Goal: Task Accomplishment & Management: Use online tool/utility

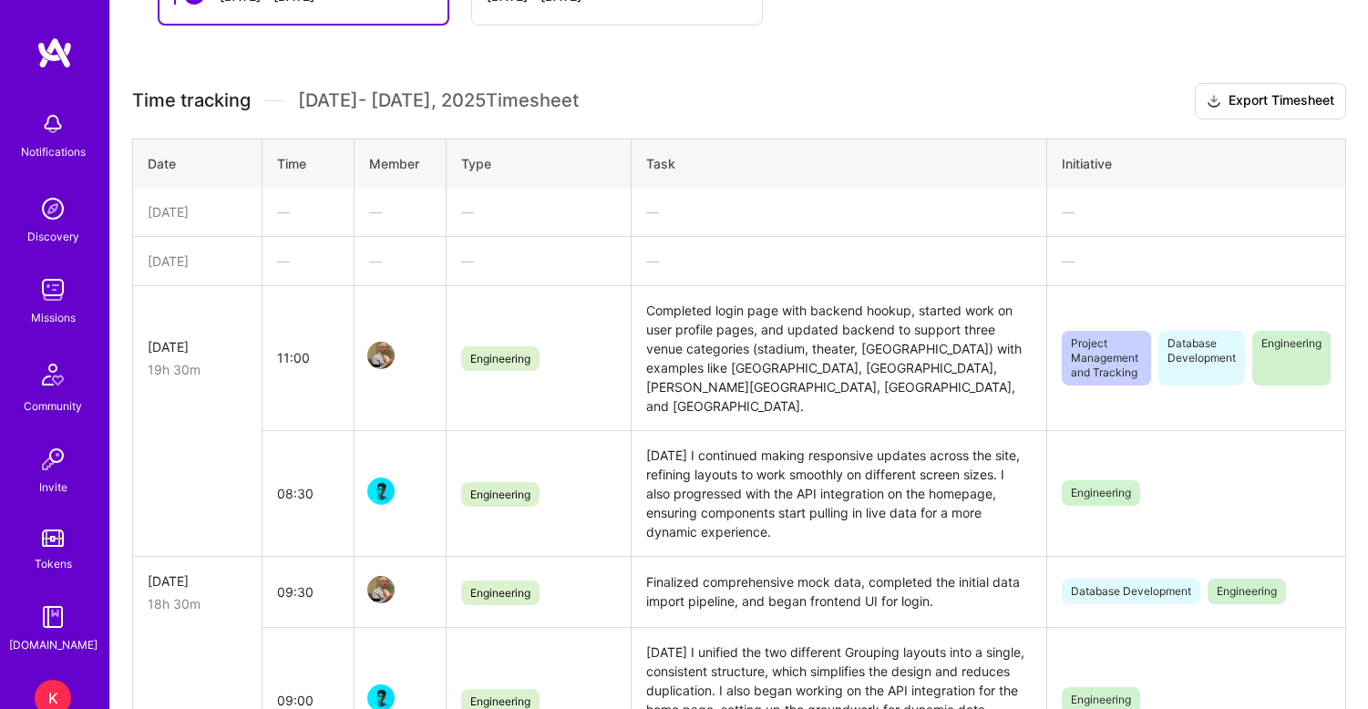
scroll to position [377, 0]
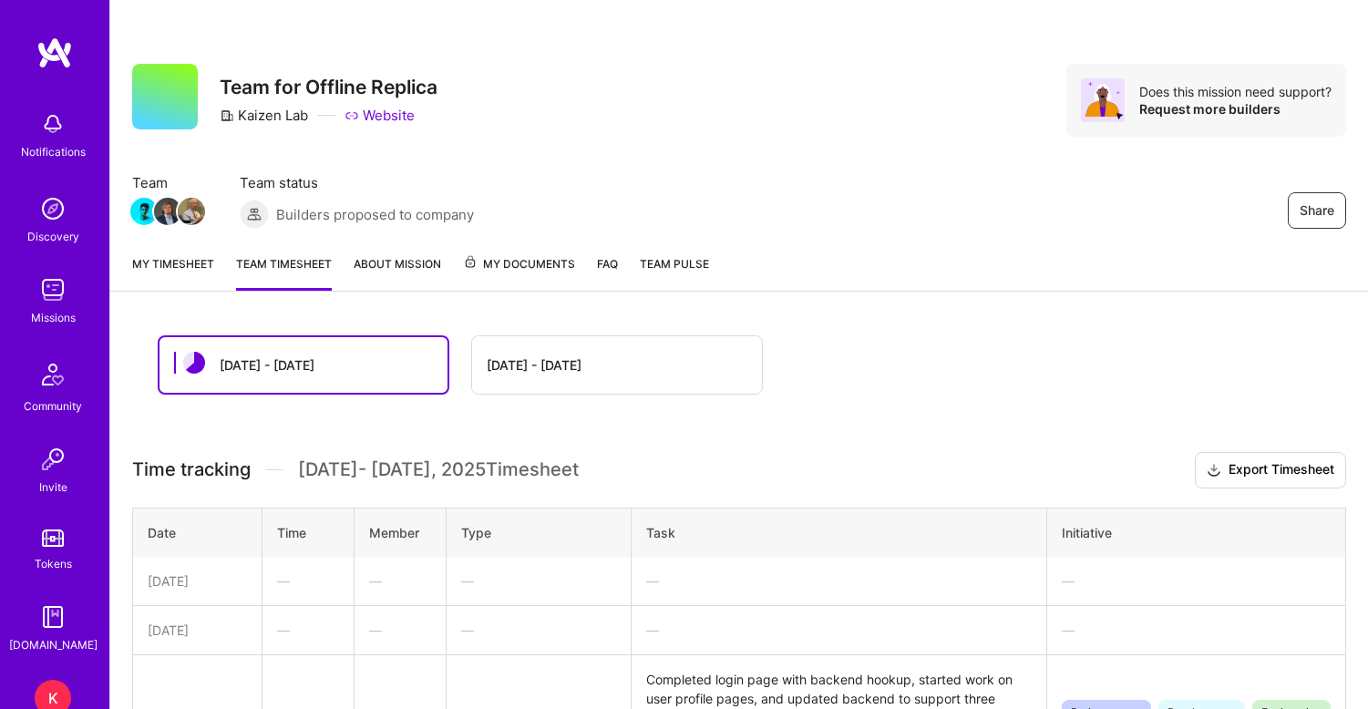
click at [178, 255] on link "My timesheet" at bounding box center [173, 272] width 82 height 36
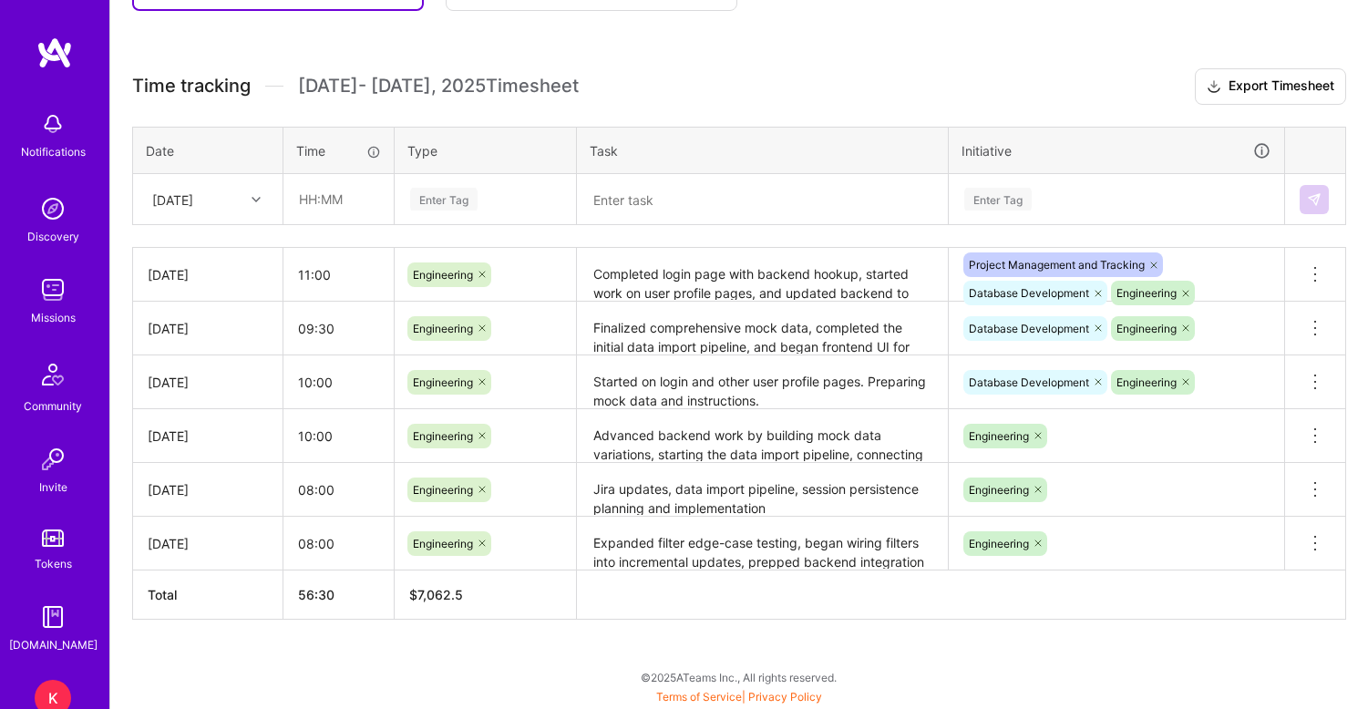
scroll to position [459, 0]
click at [300, 222] on input "text" at bounding box center [338, 199] width 108 height 48
type input "09:00"
click at [457, 202] on div "Enter Tag" at bounding box center [443, 199] width 67 height 28
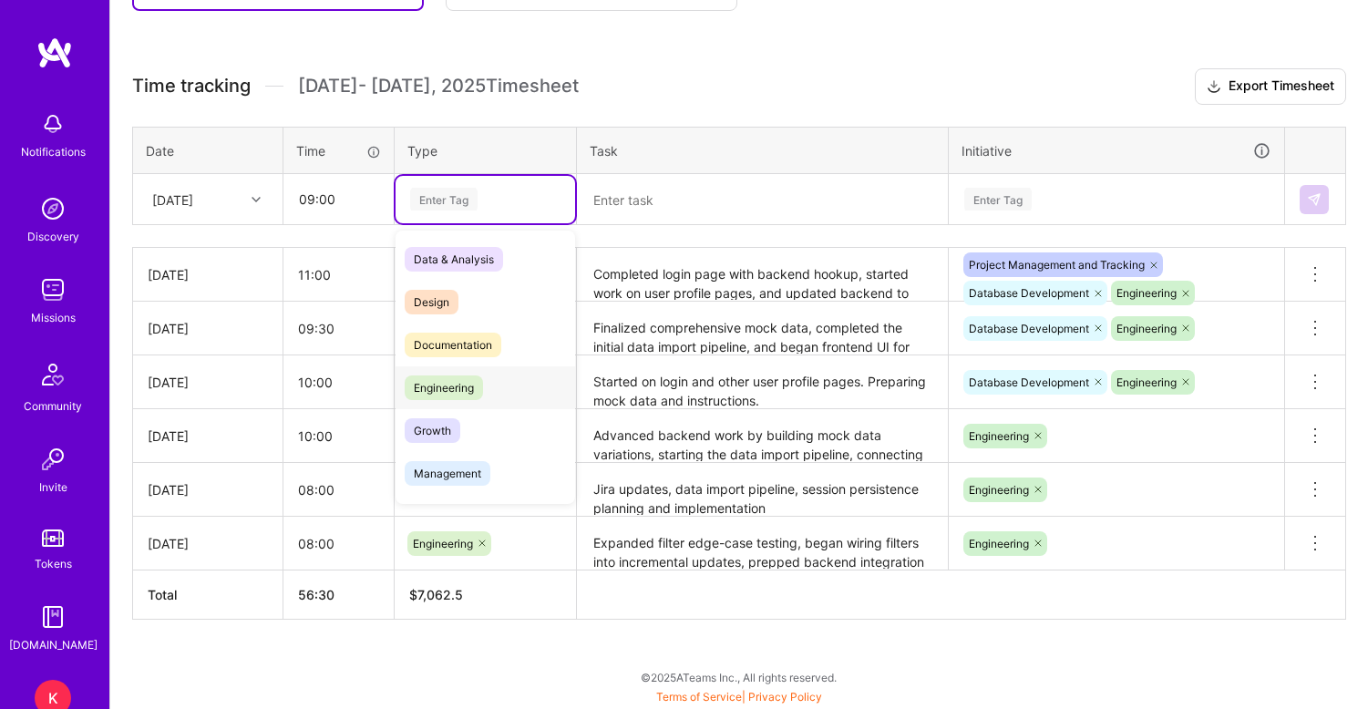
click at [459, 387] on span "Engineering" at bounding box center [444, 388] width 78 height 25
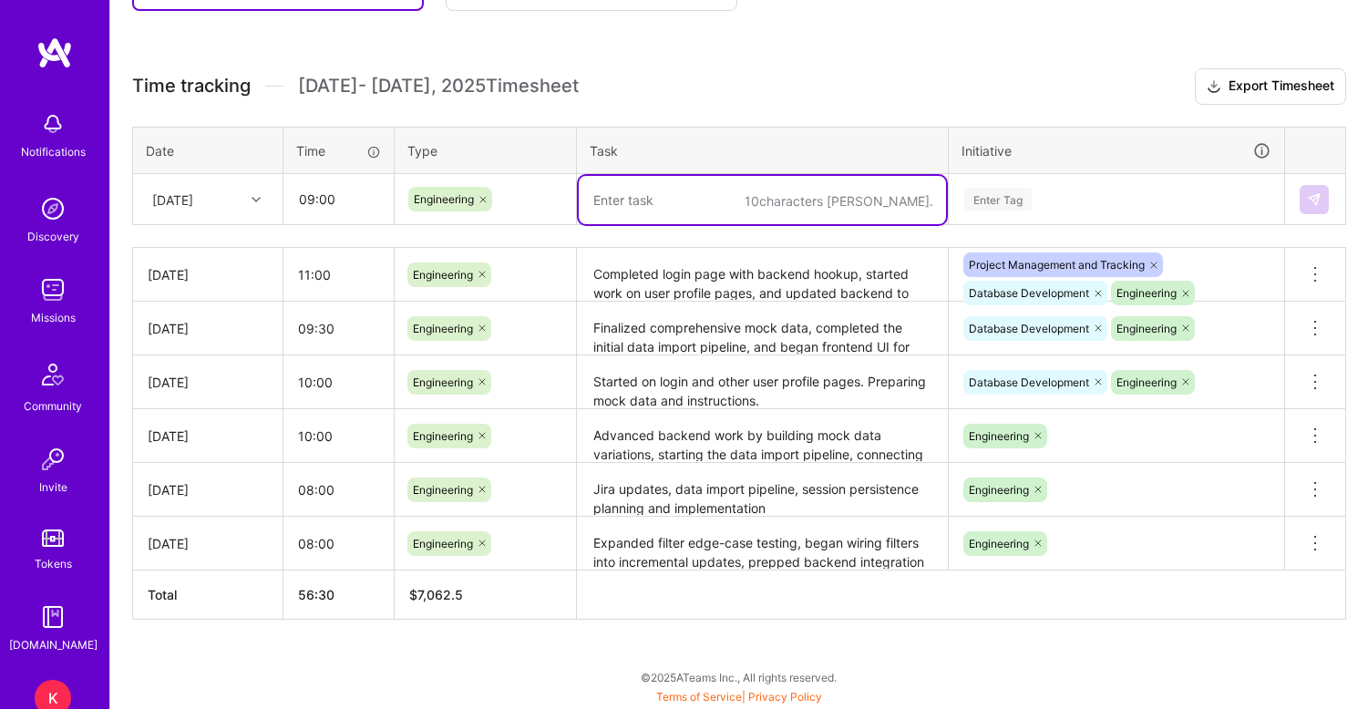
click at [662, 212] on textarea at bounding box center [762, 200] width 367 height 48
paste textarea "Tested login page, began building user profile and settings pages, reviewed ove…"
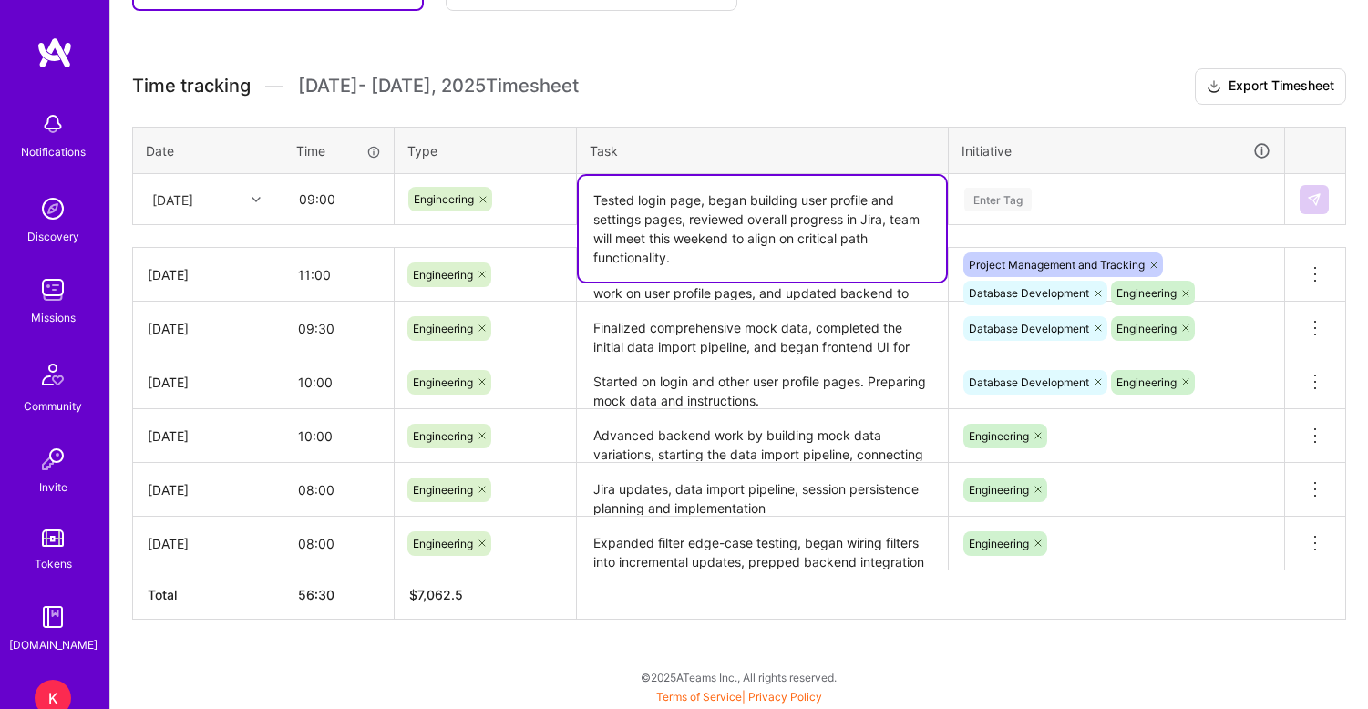
drag, startPoint x: 892, startPoint y: 222, endPoint x: 893, endPoint y: 253, distance: 31.0
click at [893, 253] on textarea "Tested login page, began building user profile and settings pages, reviewed ove…" at bounding box center [762, 229] width 367 height 106
type textarea "Tested login page, began building user profile and settings pages, reviewed ove…"
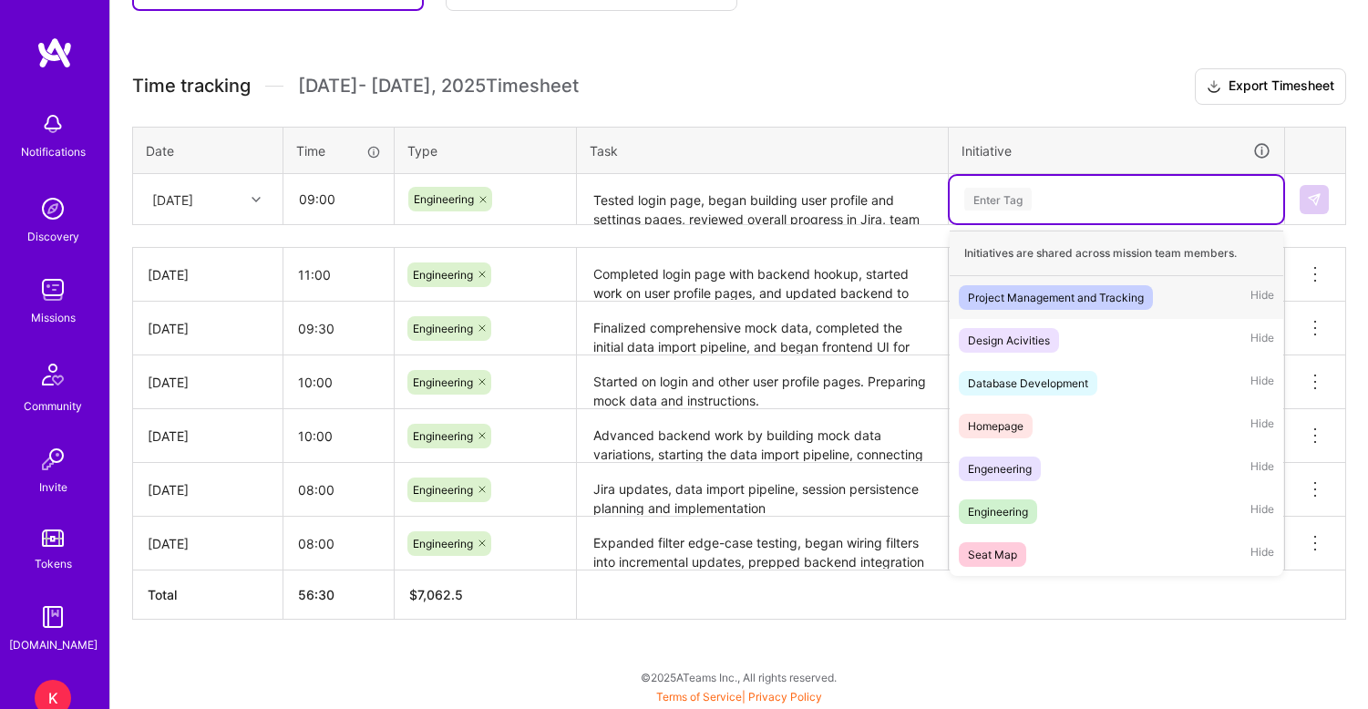
click at [985, 205] on div "Enter Tag" at bounding box center [998, 199] width 67 height 28
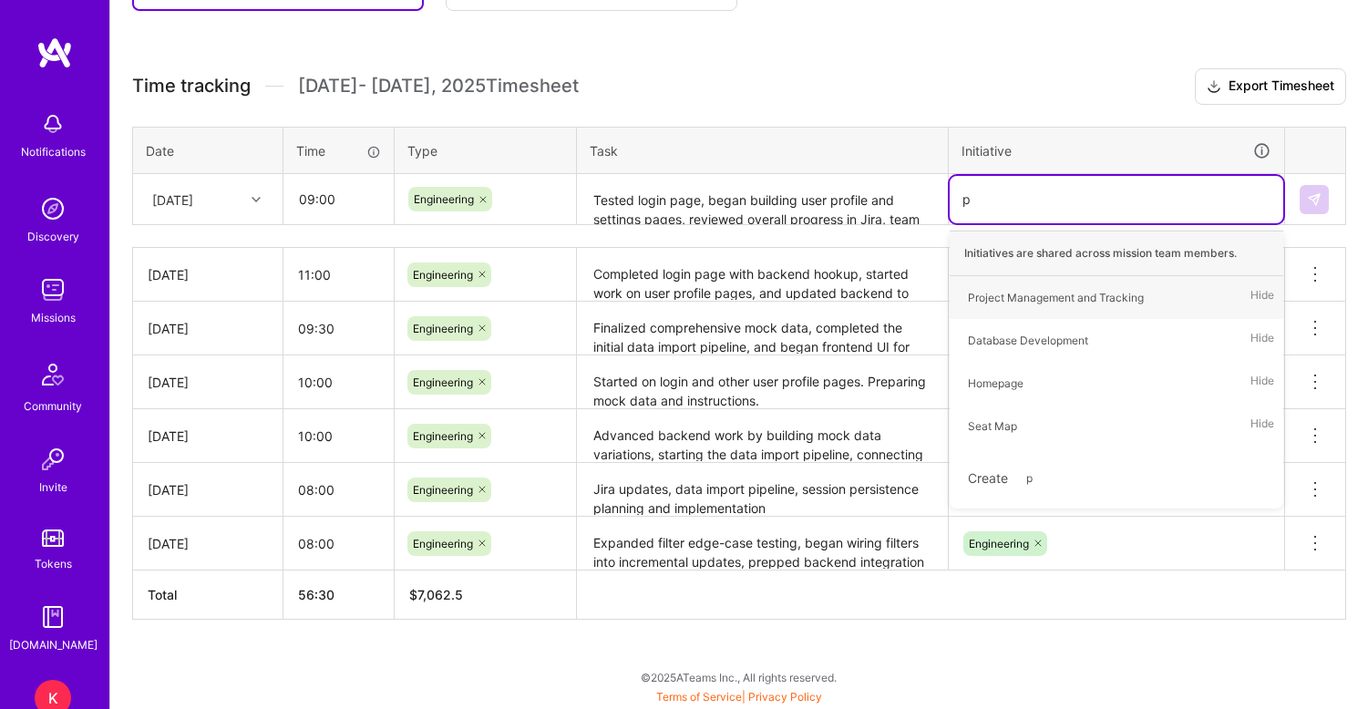
type input "pr"
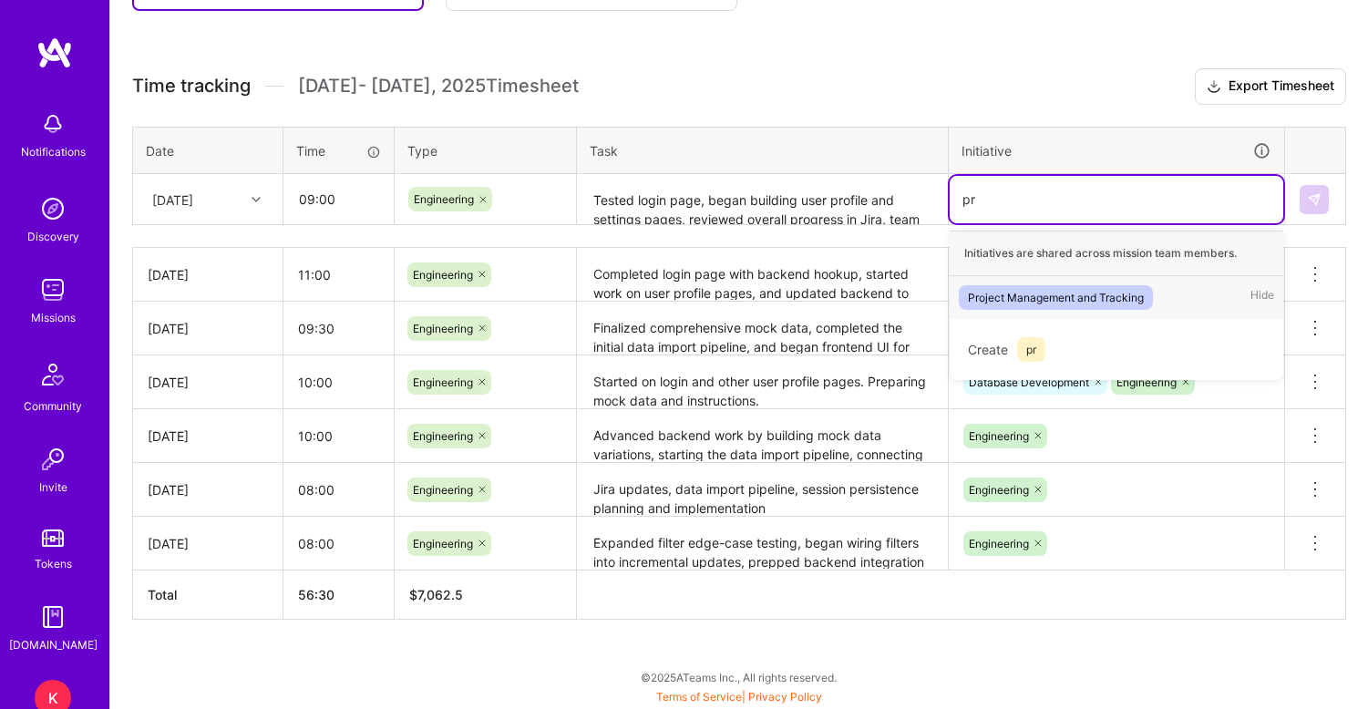
click at [1036, 293] on div "Project Management and Tracking" at bounding box center [1056, 297] width 176 height 19
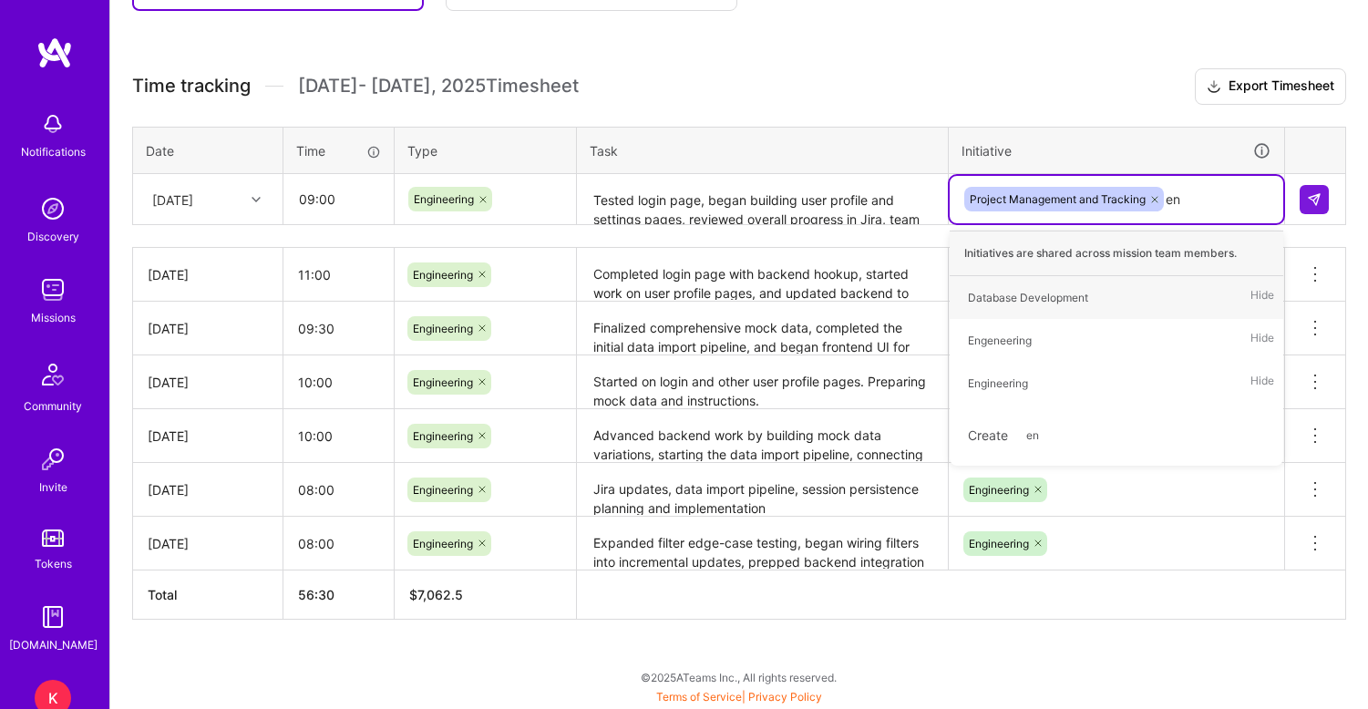
type input "eng"
click at [1005, 295] on div "Engeneering" at bounding box center [1000, 297] width 64 height 19
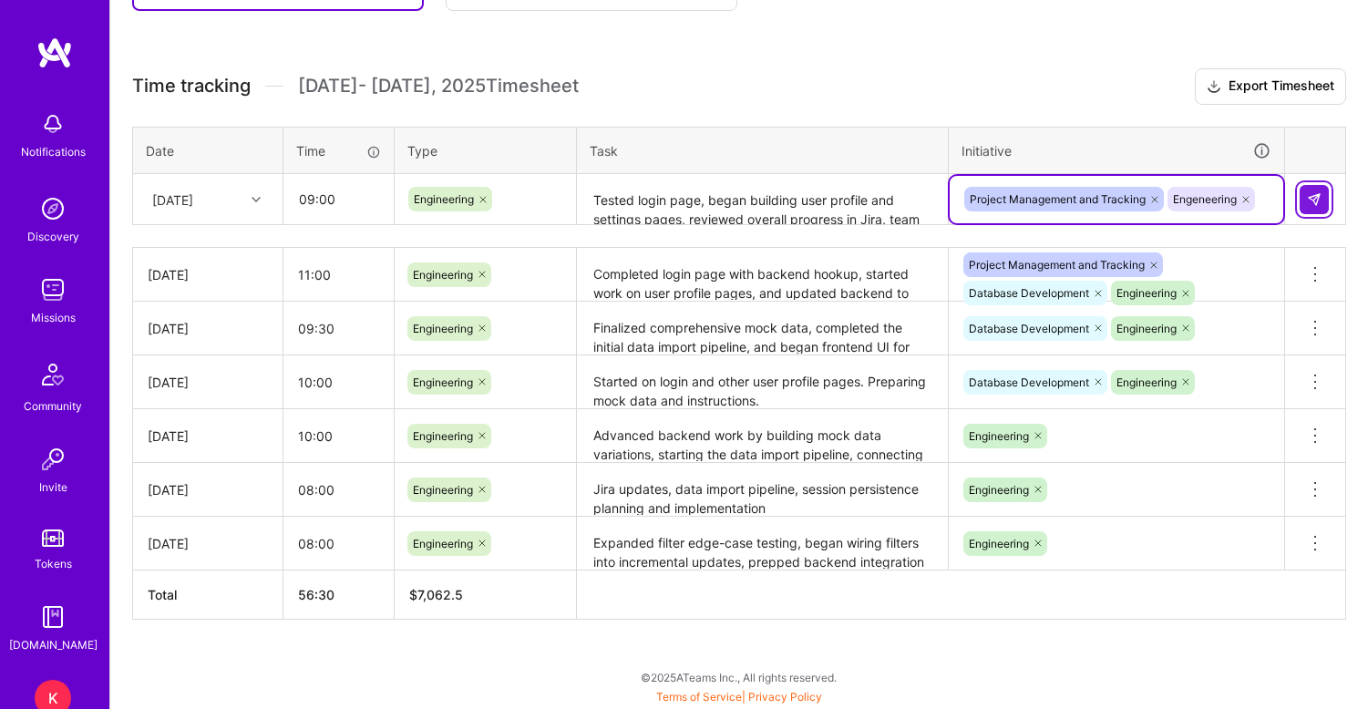
click at [1318, 202] on img at bounding box center [1314, 199] width 15 height 15
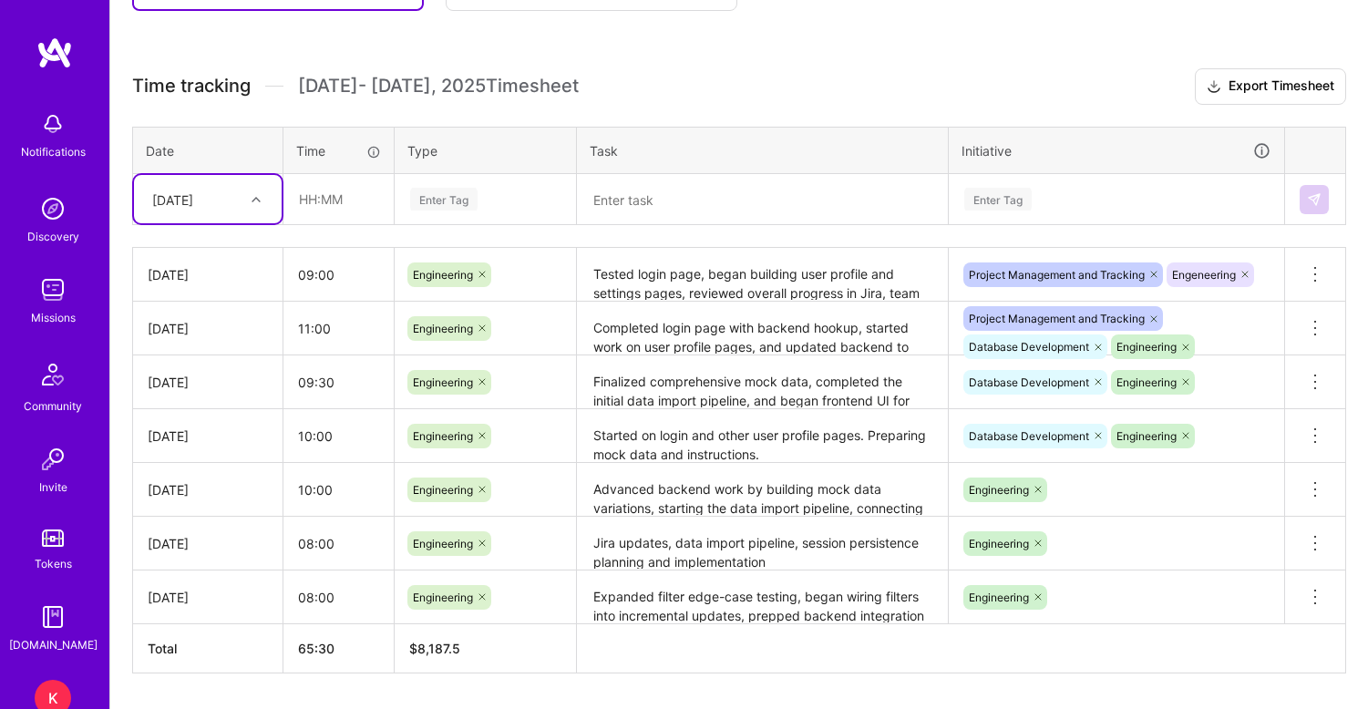
click at [1248, 273] on icon at bounding box center [1245, 274] width 11 height 11
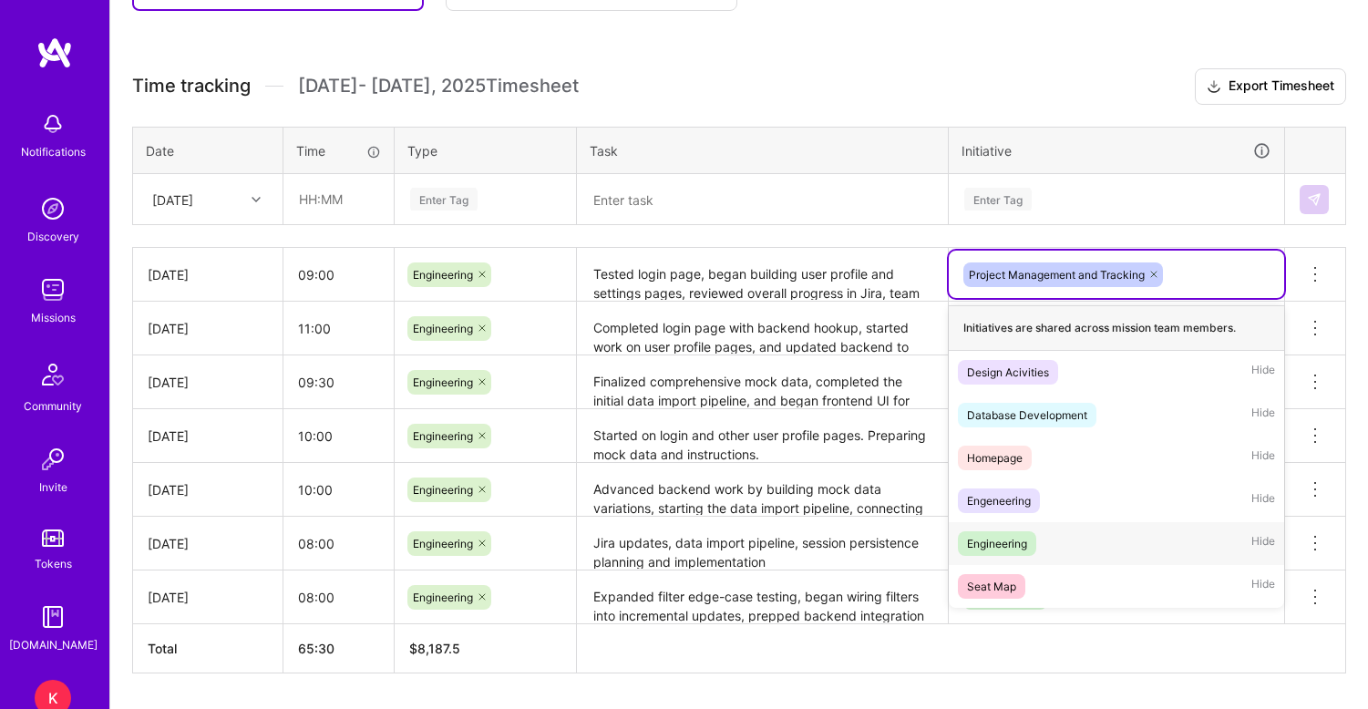
click at [997, 546] on div "Engineering" at bounding box center [997, 543] width 60 height 19
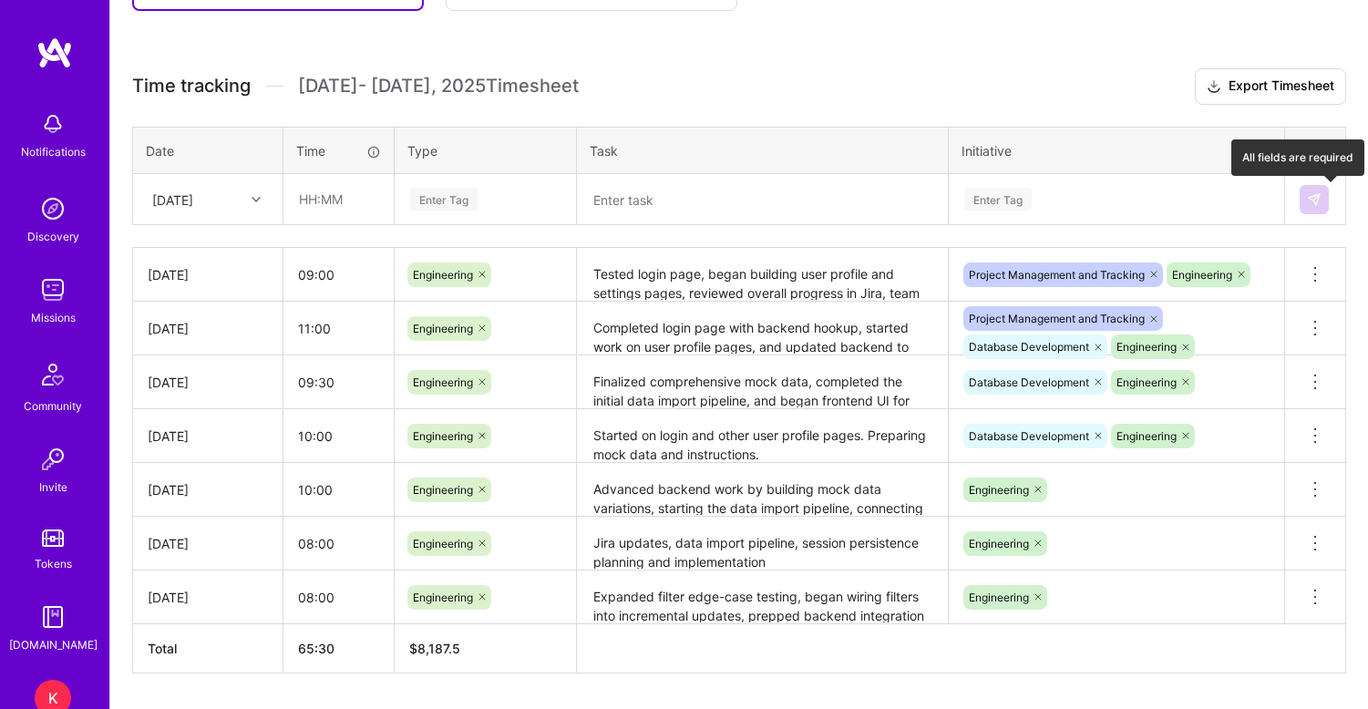
click at [1318, 201] on img at bounding box center [1314, 199] width 15 height 15
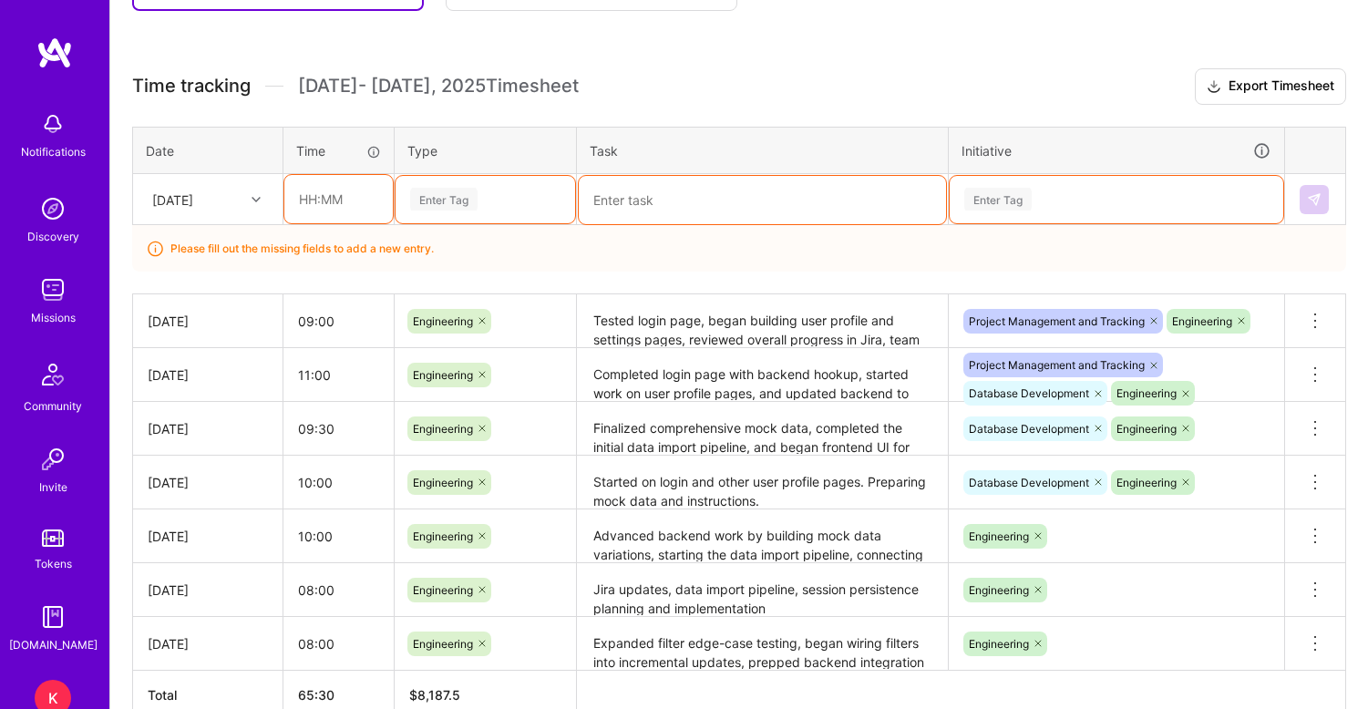
click at [1277, 316] on div "Project Management and Tracking Engineering" at bounding box center [1116, 320] width 335 height 47
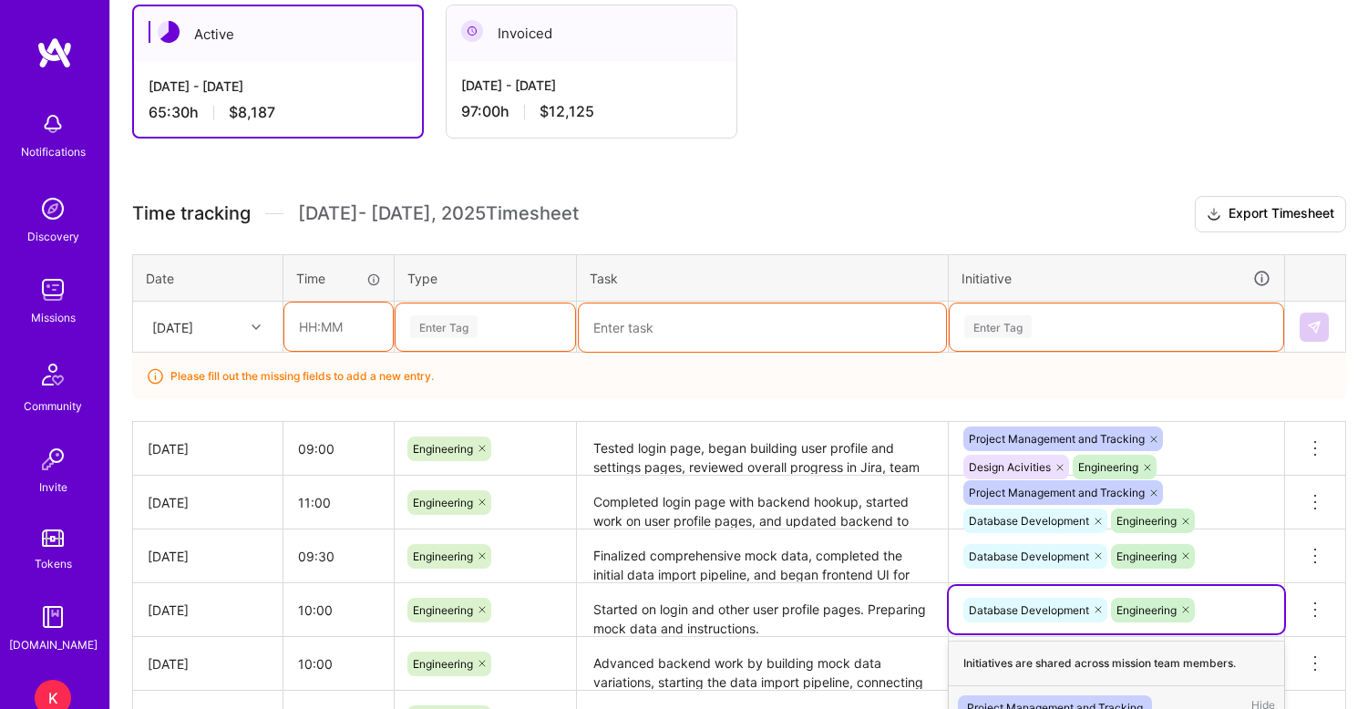
scroll to position [287, 0]
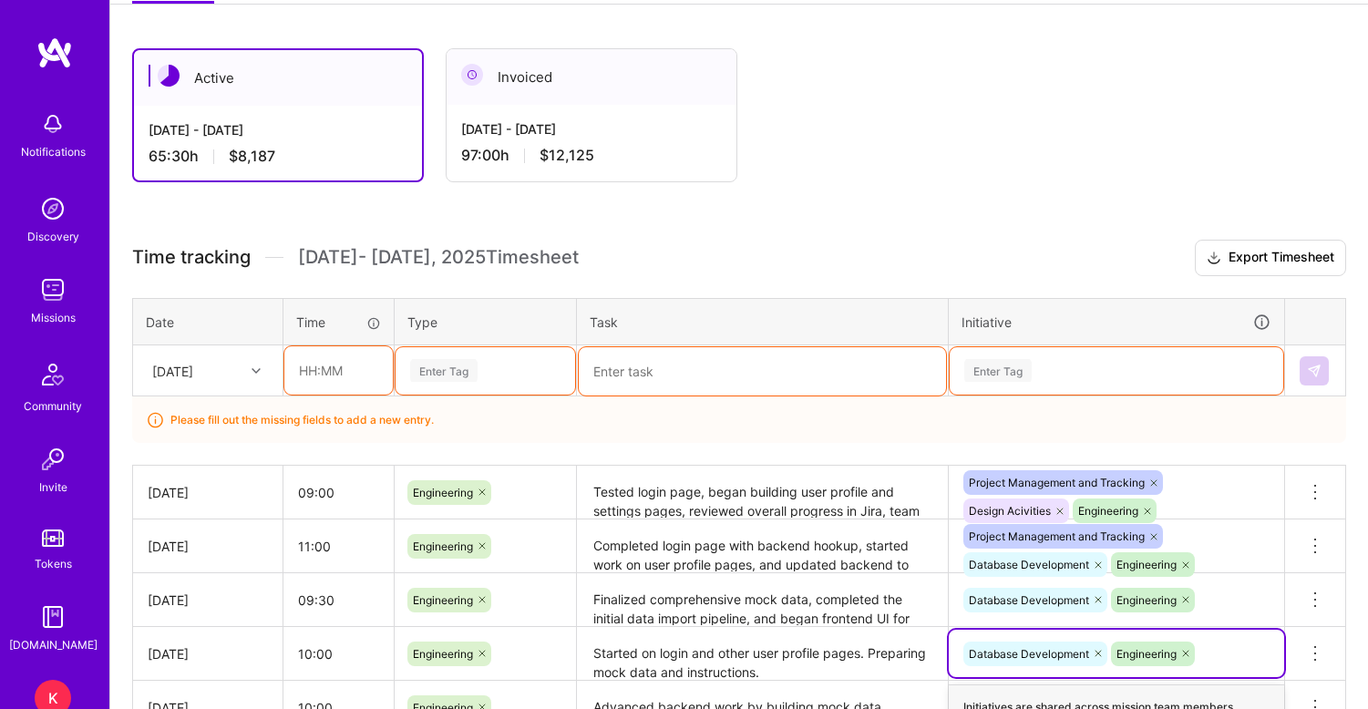
click at [905, 420] on div "Please fill out the missing fields to add a new entry." at bounding box center [739, 420] width 1214 height 46
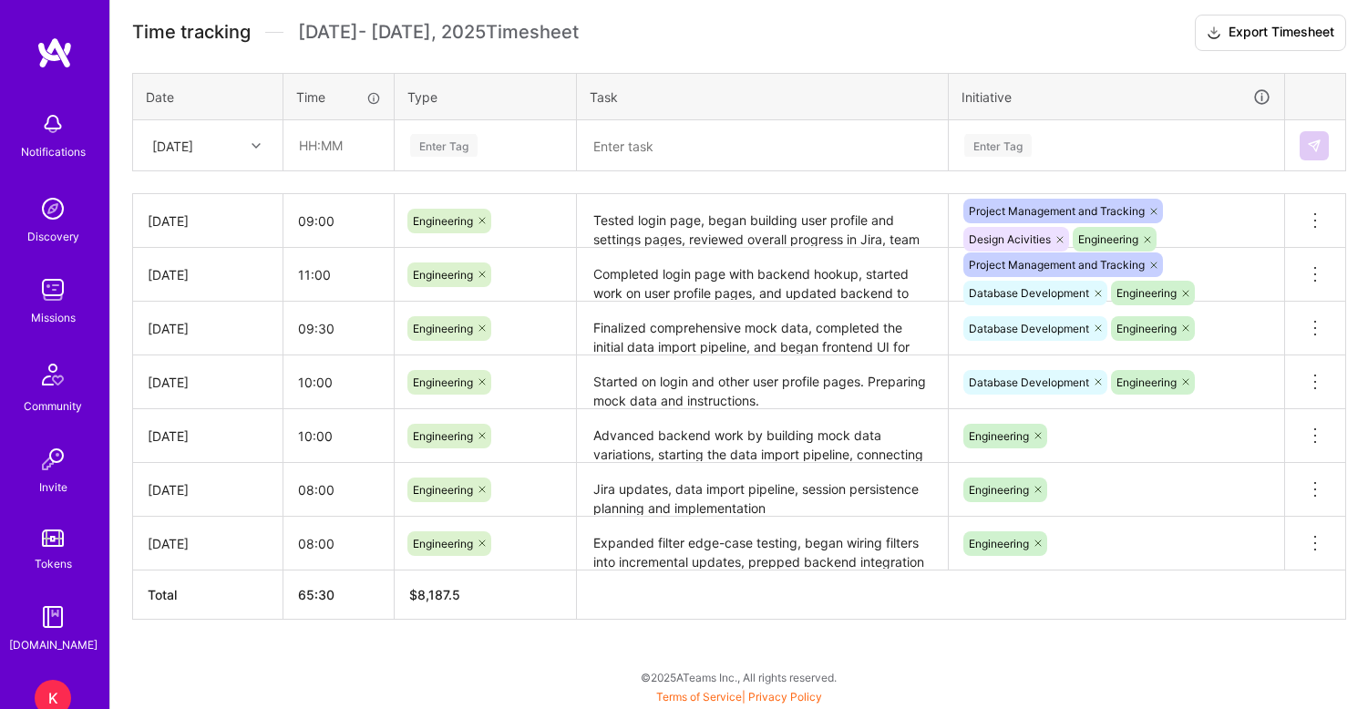
scroll to position [512, 0]
click at [1060, 240] on icon at bounding box center [1059, 239] width 5 height 5
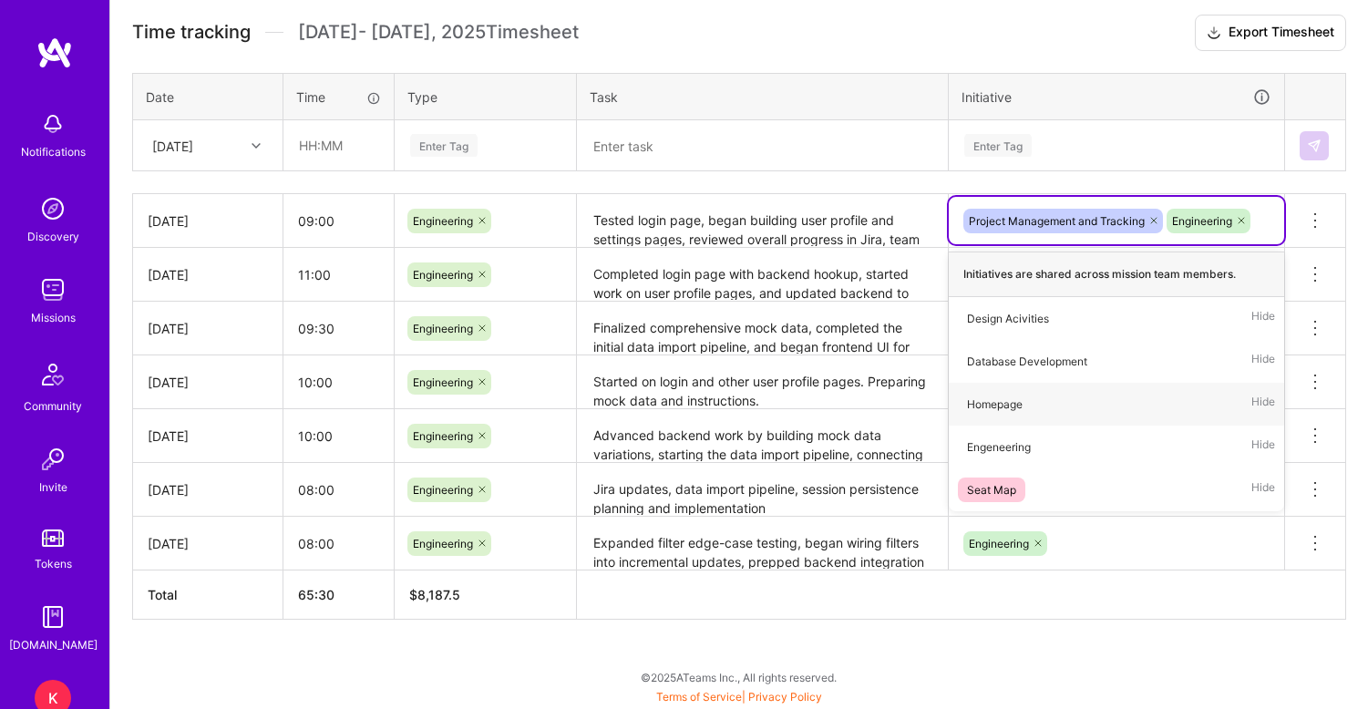
click at [1073, 638] on div "Active Aug 16 - Aug 31, 2025 65:30 h $8,187 Invoiced Aug 1 - Aug 15, 2025 97:00…" at bounding box center [739, 255] width 1258 height 908
